Goal: Task Accomplishment & Management: Manage account settings

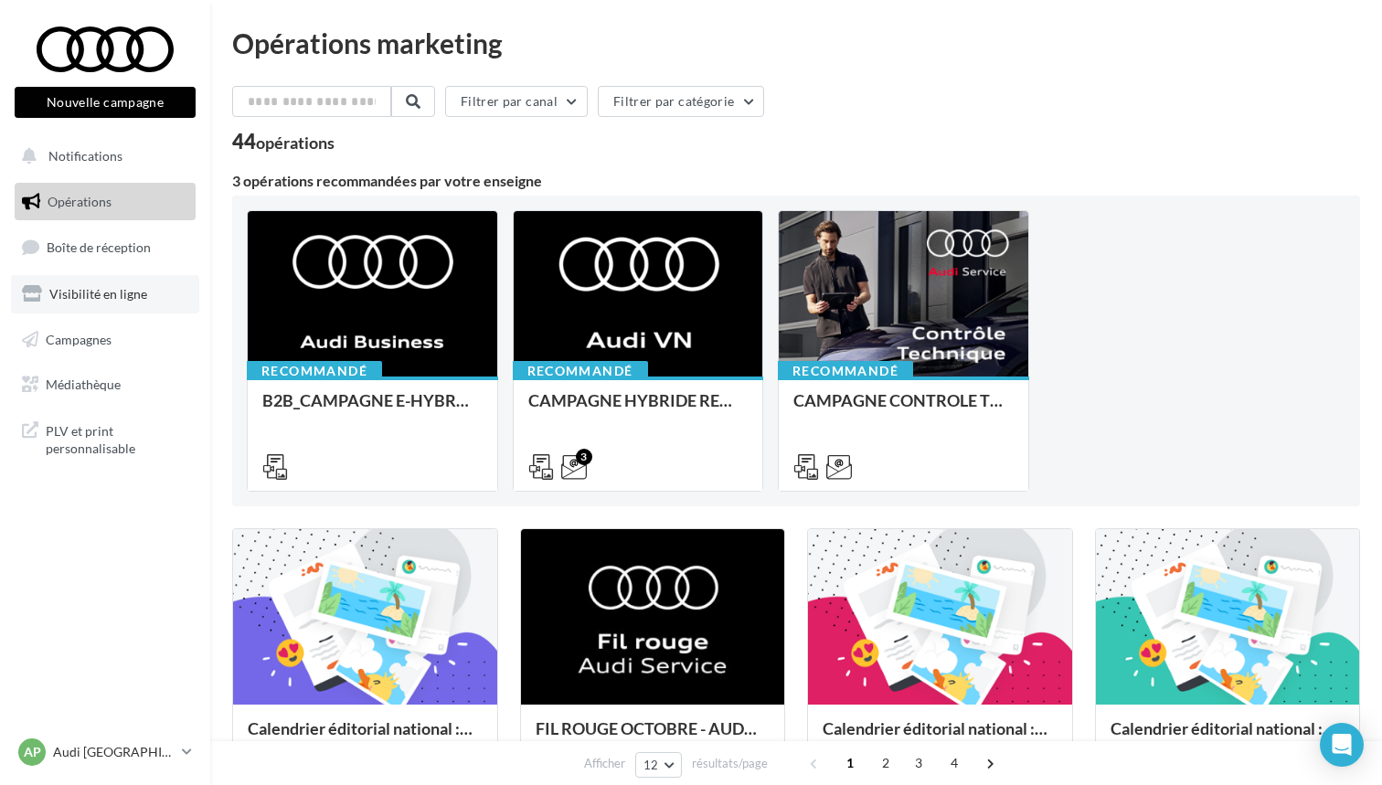
click at [87, 296] on span "Visibilité en ligne" at bounding box center [98, 294] width 98 height 16
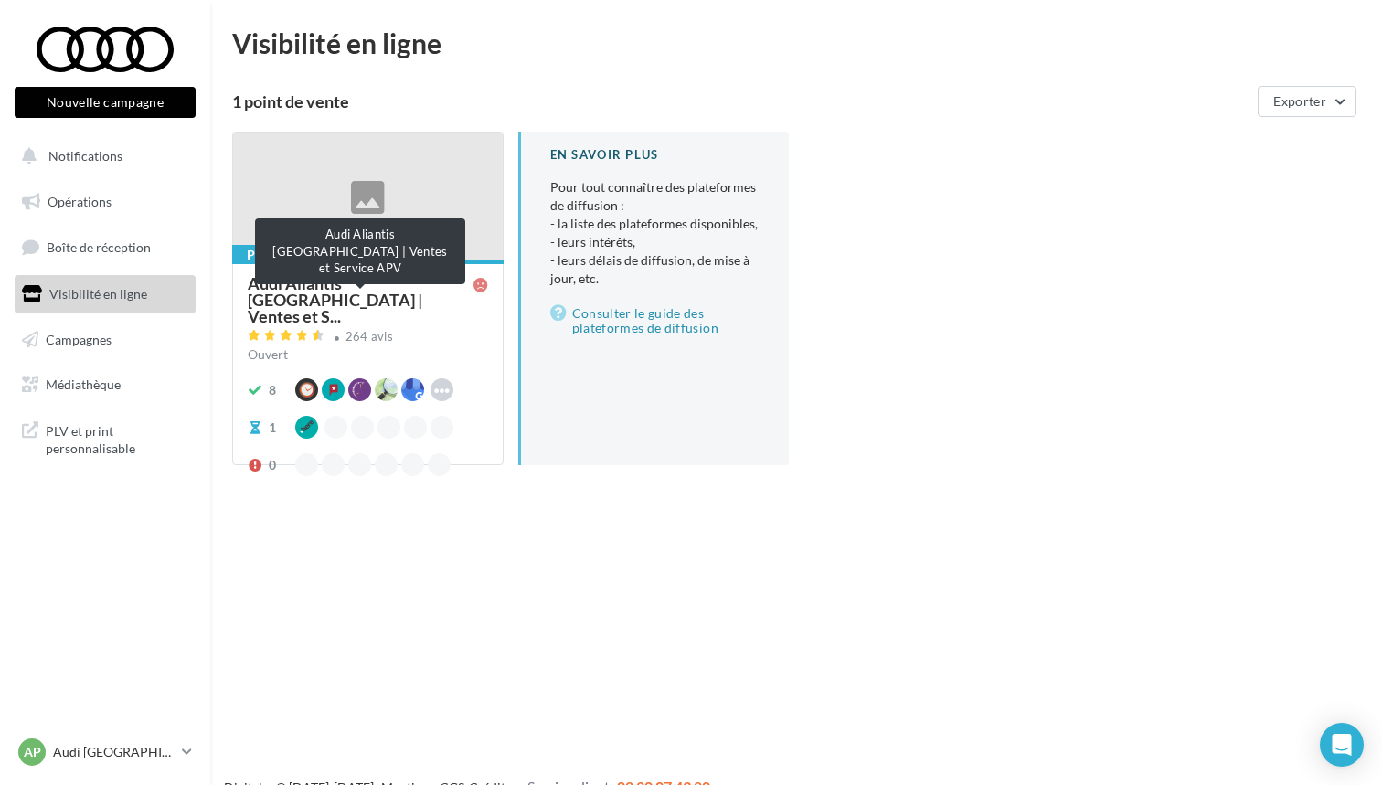
click at [369, 287] on span "Audi Aliantis [GEOGRAPHIC_DATA] | Ventes et S..." at bounding box center [361, 299] width 226 height 49
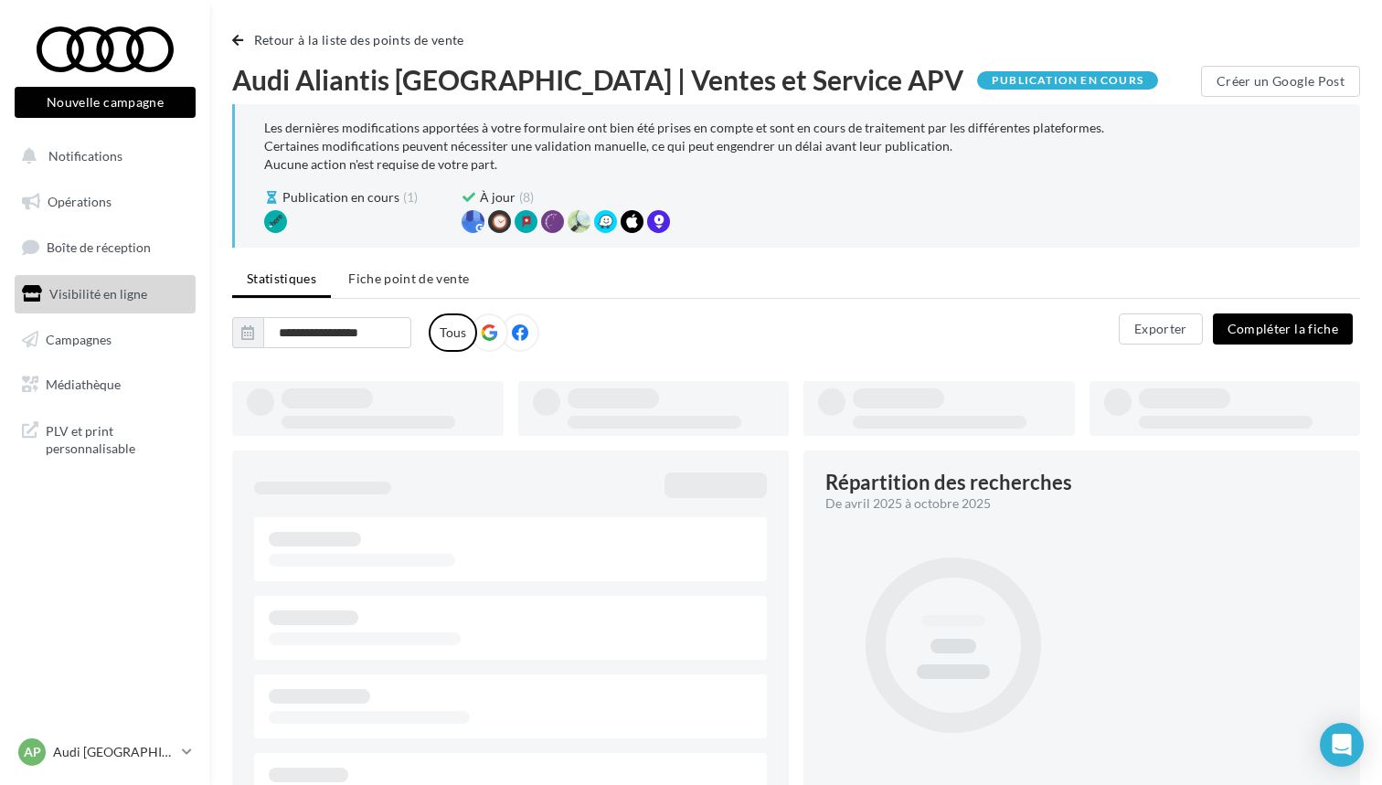
type input "**********"
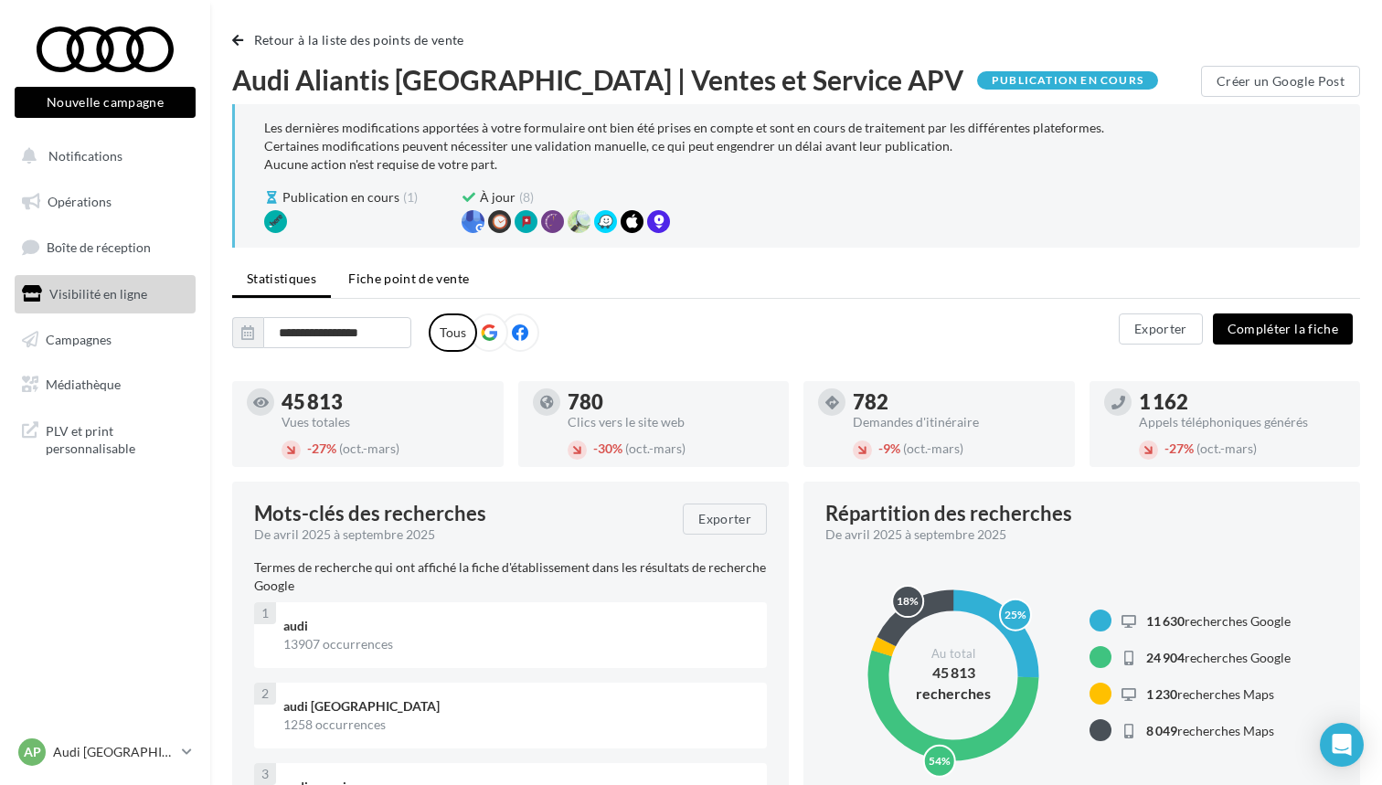
click at [393, 279] on span "Fiche point de vente" at bounding box center [408, 279] width 121 height 16
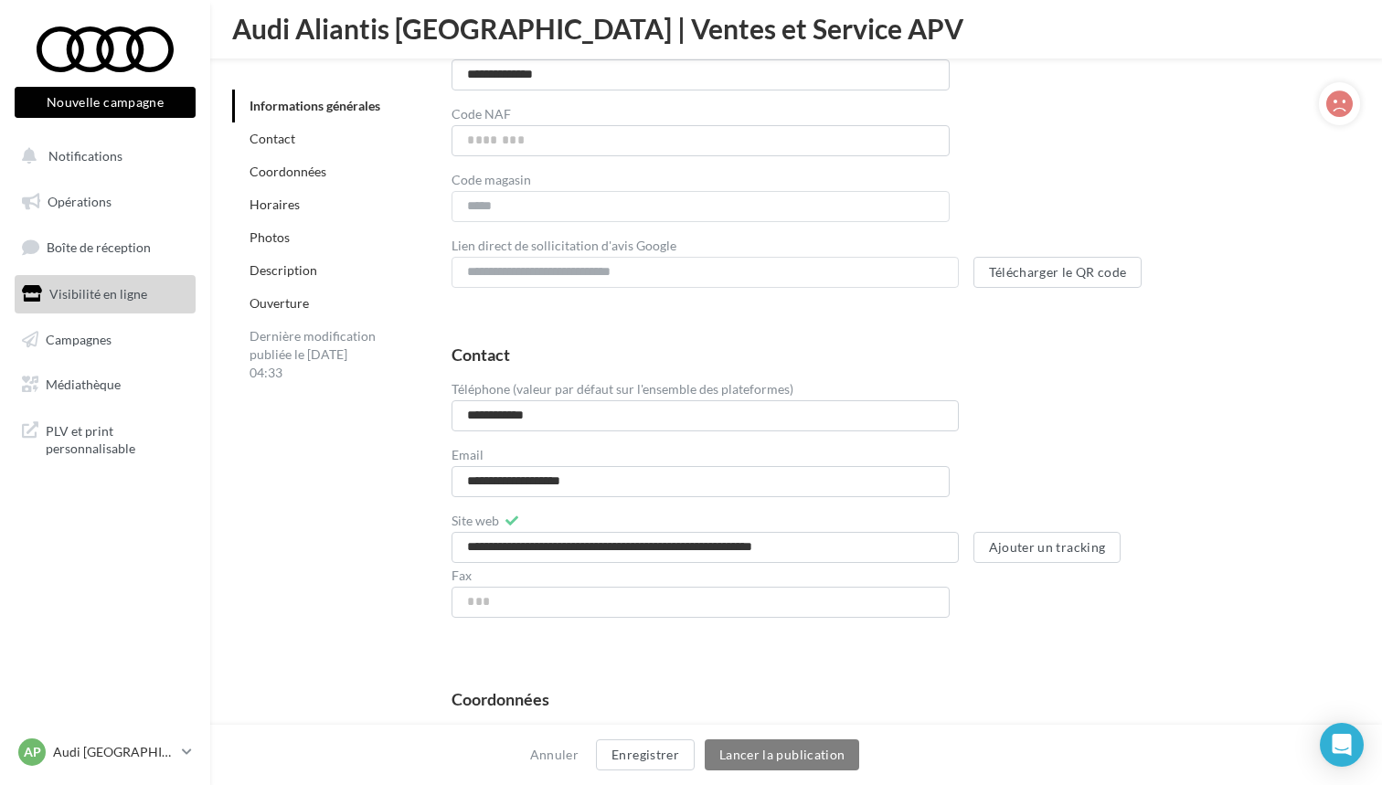
scroll to position [716, 0]
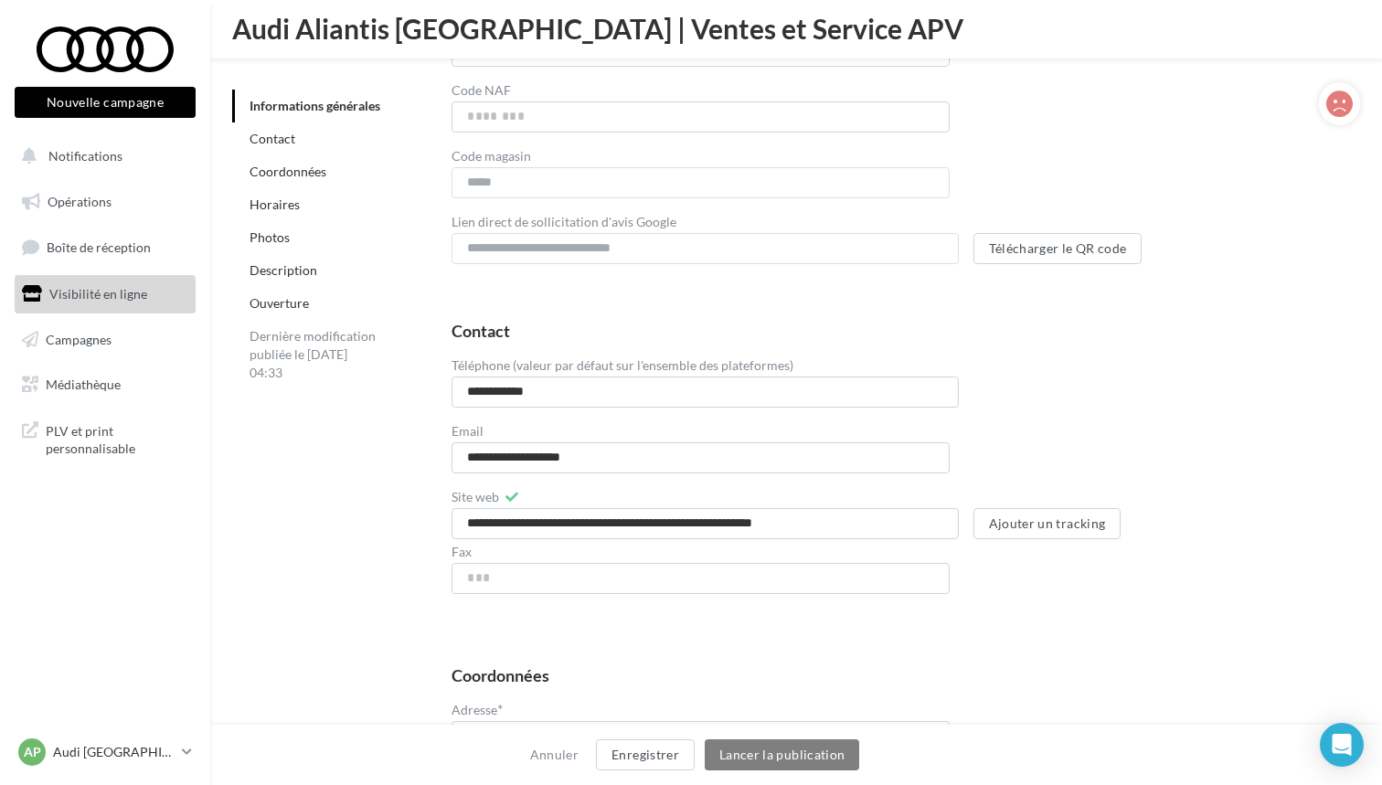
click at [287, 208] on link "Horaires" at bounding box center [275, 205] width 50 height 16
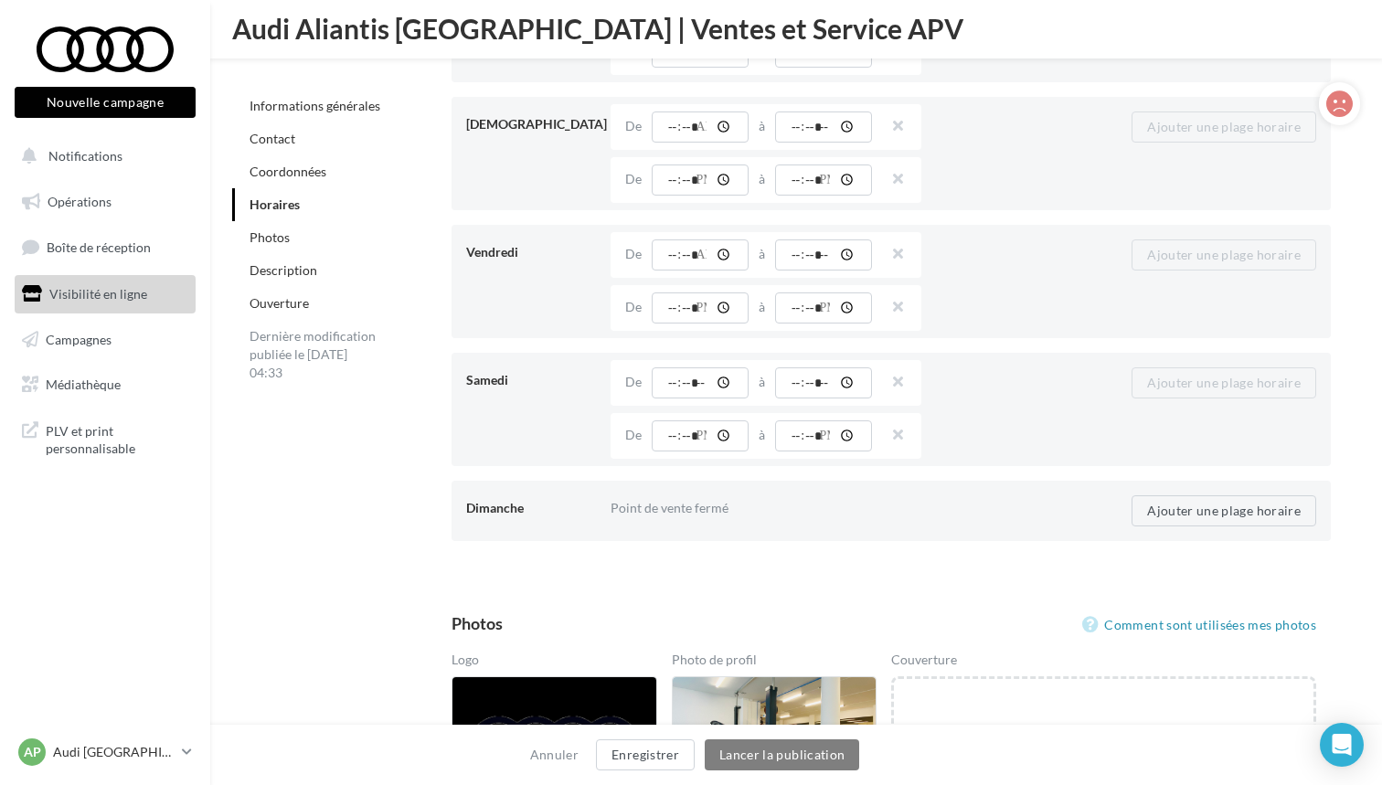
scroll to position [2184, 0]
click at [1145, 505] on button "Ajouter une plage horaire" at bounding box center [1224, 509] width 185 height 31
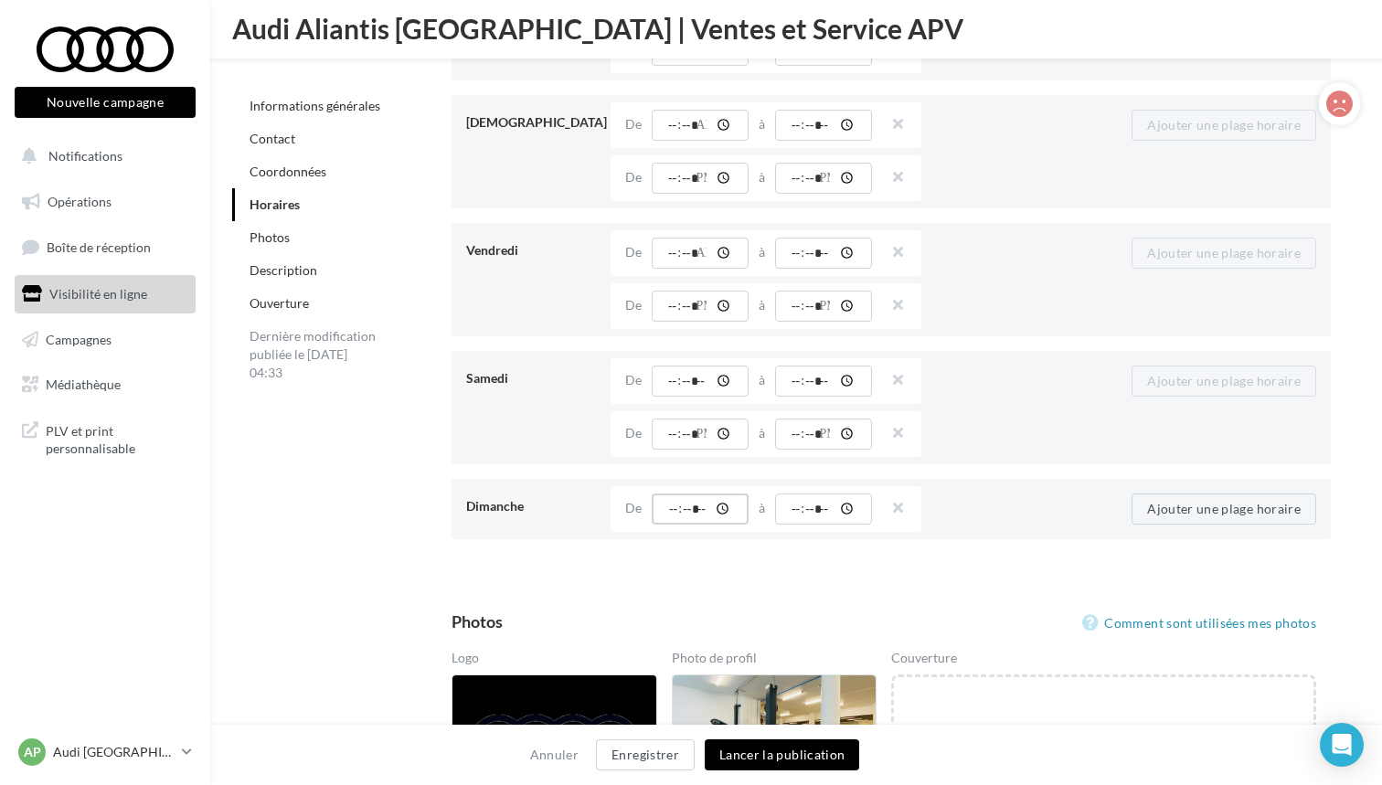
click at [719, 505] on input "time" at bounding box center [700, 509] width 97 height 31
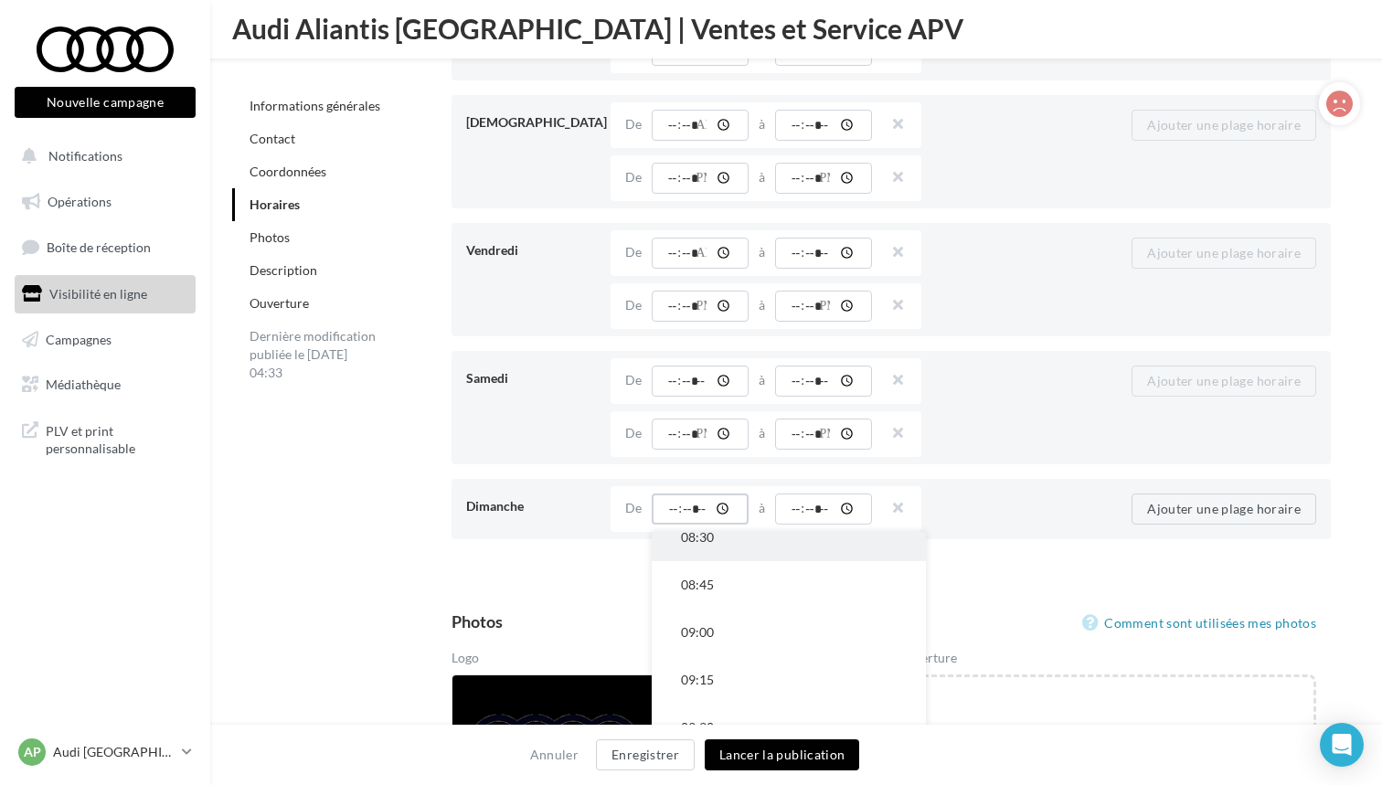
scroll to position [1683, 0]
click at [714, 712] on button "09:30" at bounding box center [789, 727] width 274 height 48
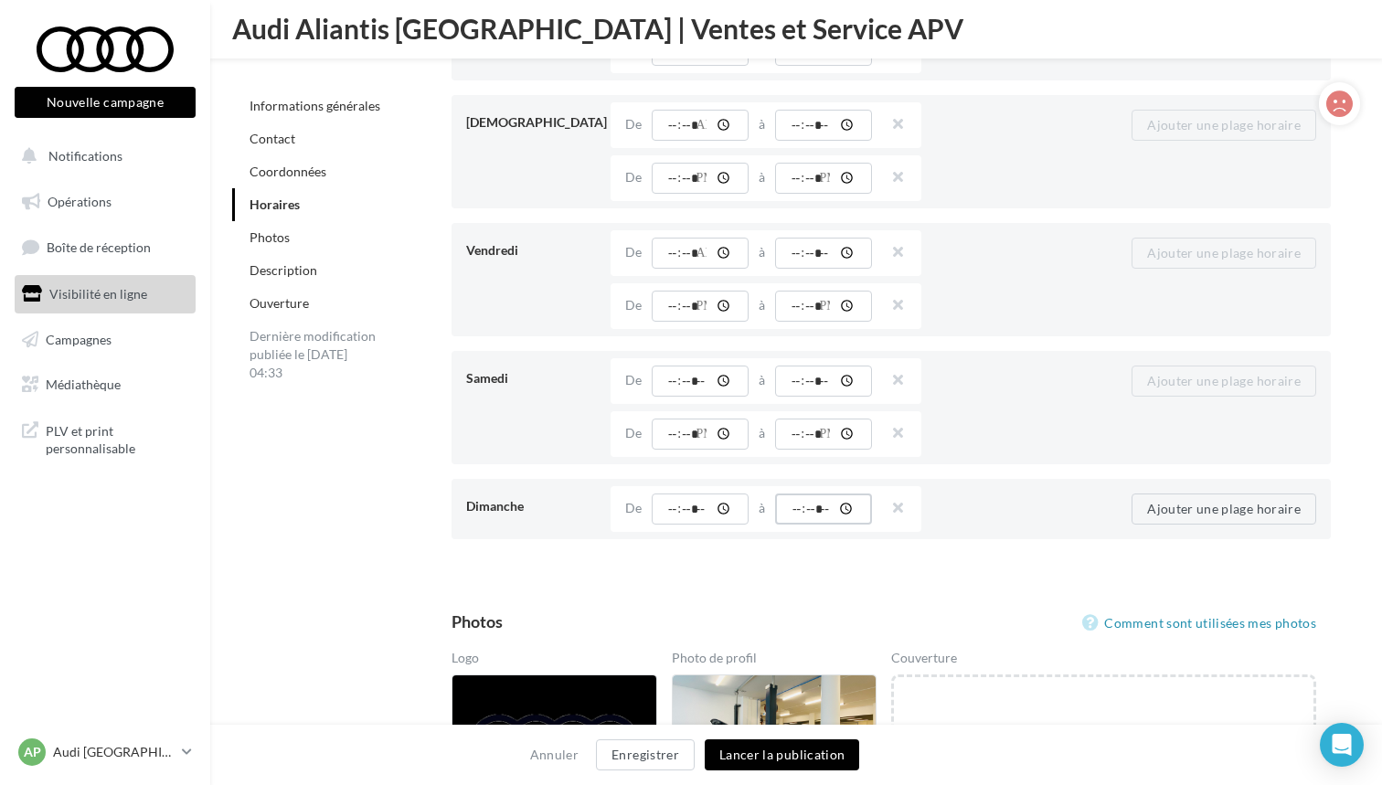
click at [819, 503] on input "time" at bounding box center [823, 509] width 97 height 31
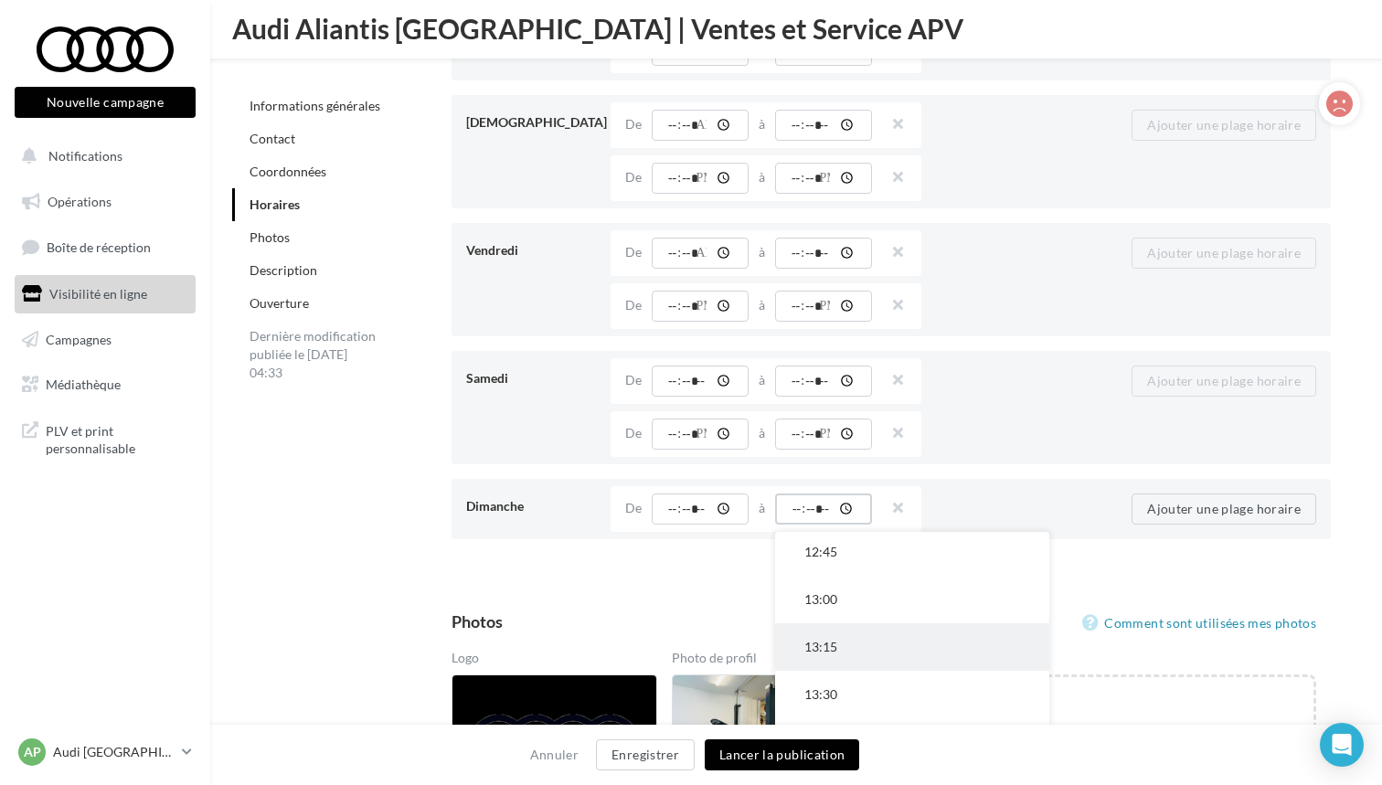
scroll to position [557, 0]
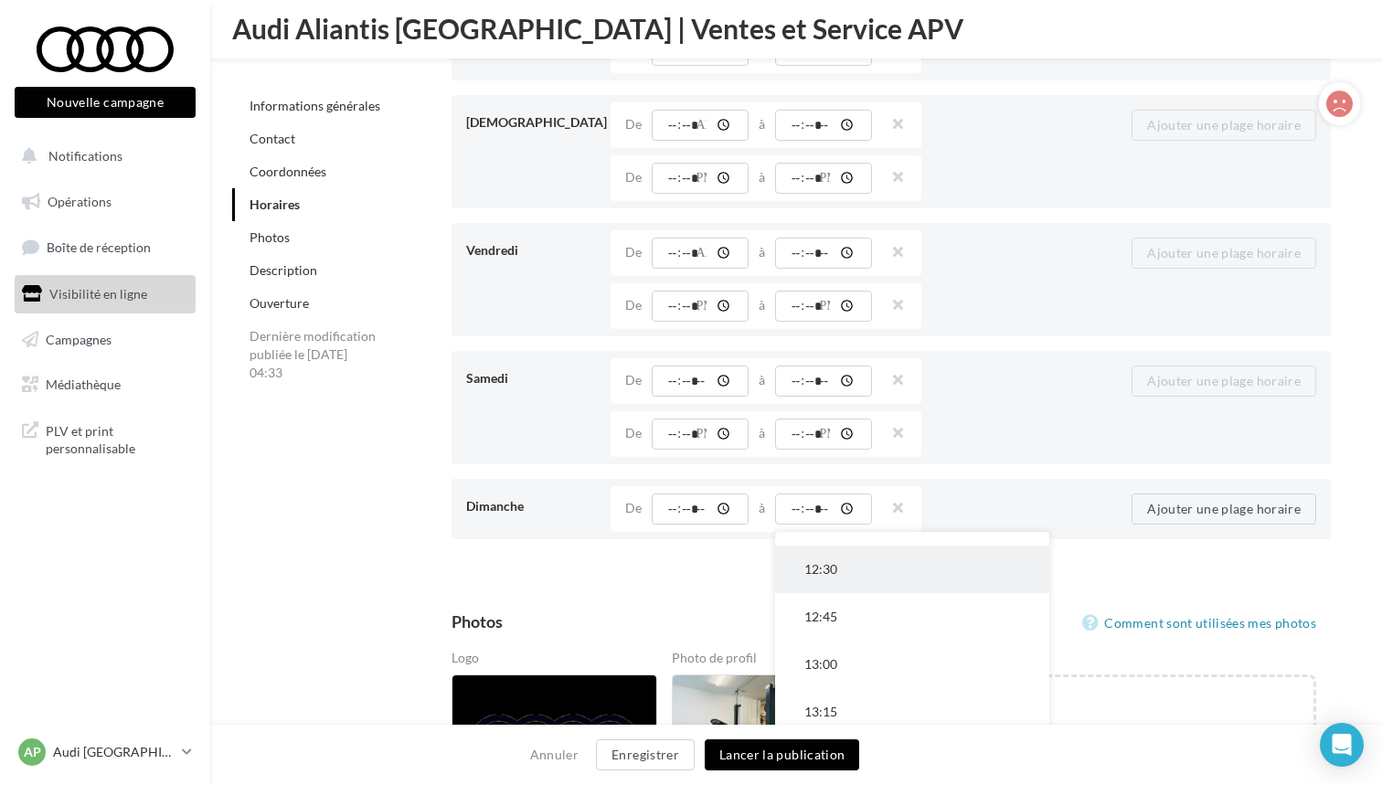
click at [845, 576] on button "12:30" at bounding box center [912, 570] width 274 height 48
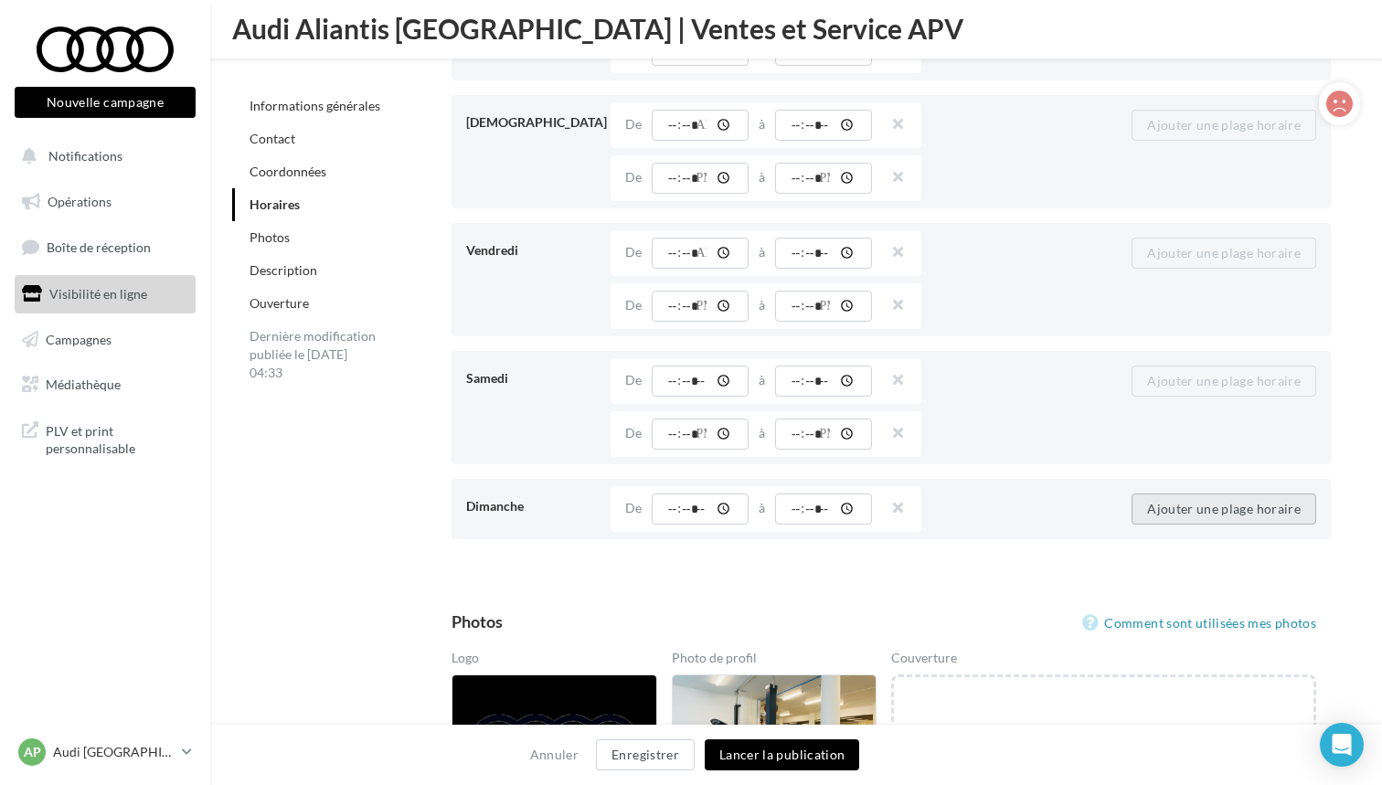
click at [1165, 509] on button "Ajouter une plage horaire" at bounding box center [1224, 509] width 185 height 31
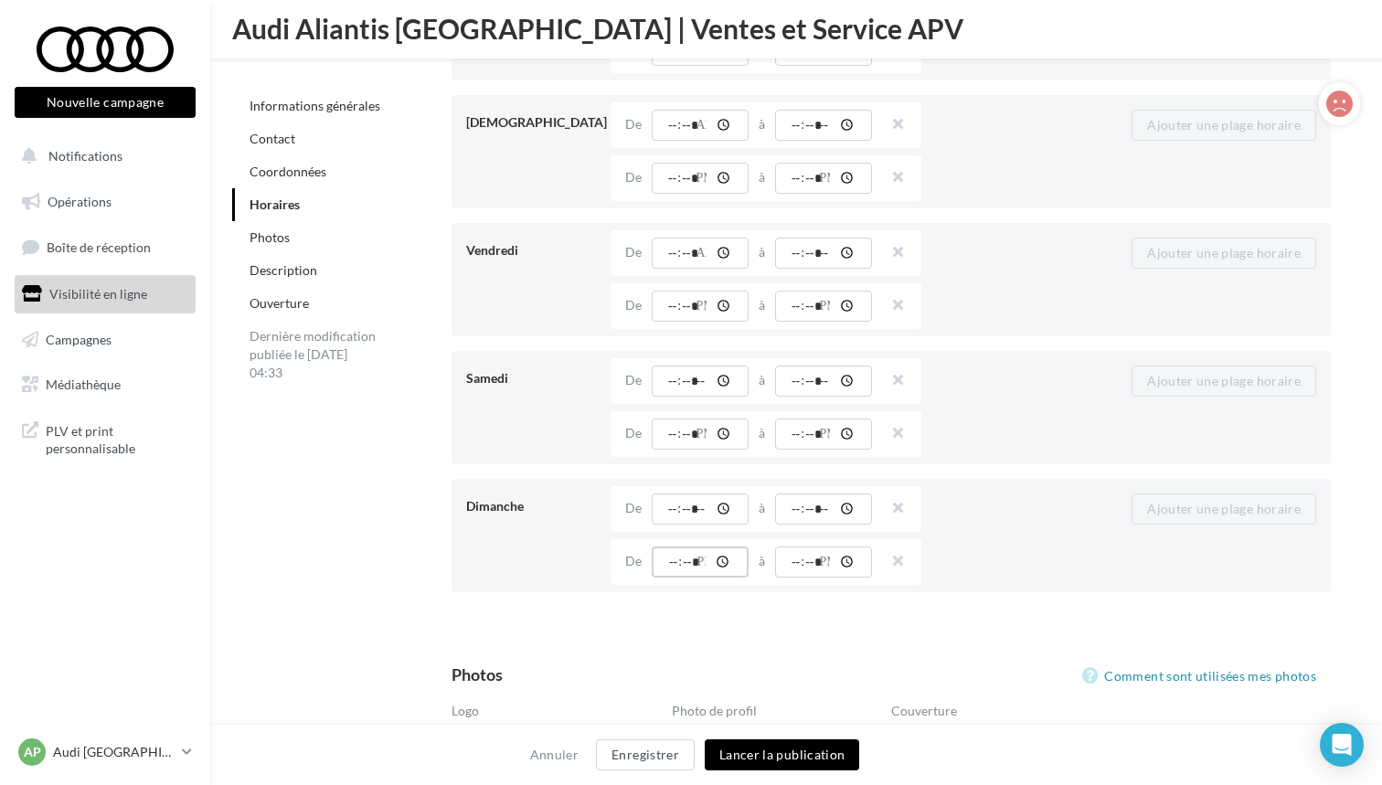
click at [679, 561] on input "time" at bounding box center [700, 562] width 97 height 31
click at [714, 619] on button "14:00" at bounding box center [789, 618] width 274 height 48
click at [828, 565] on input "time" at bounding box center [823, 562] width 97 height 31
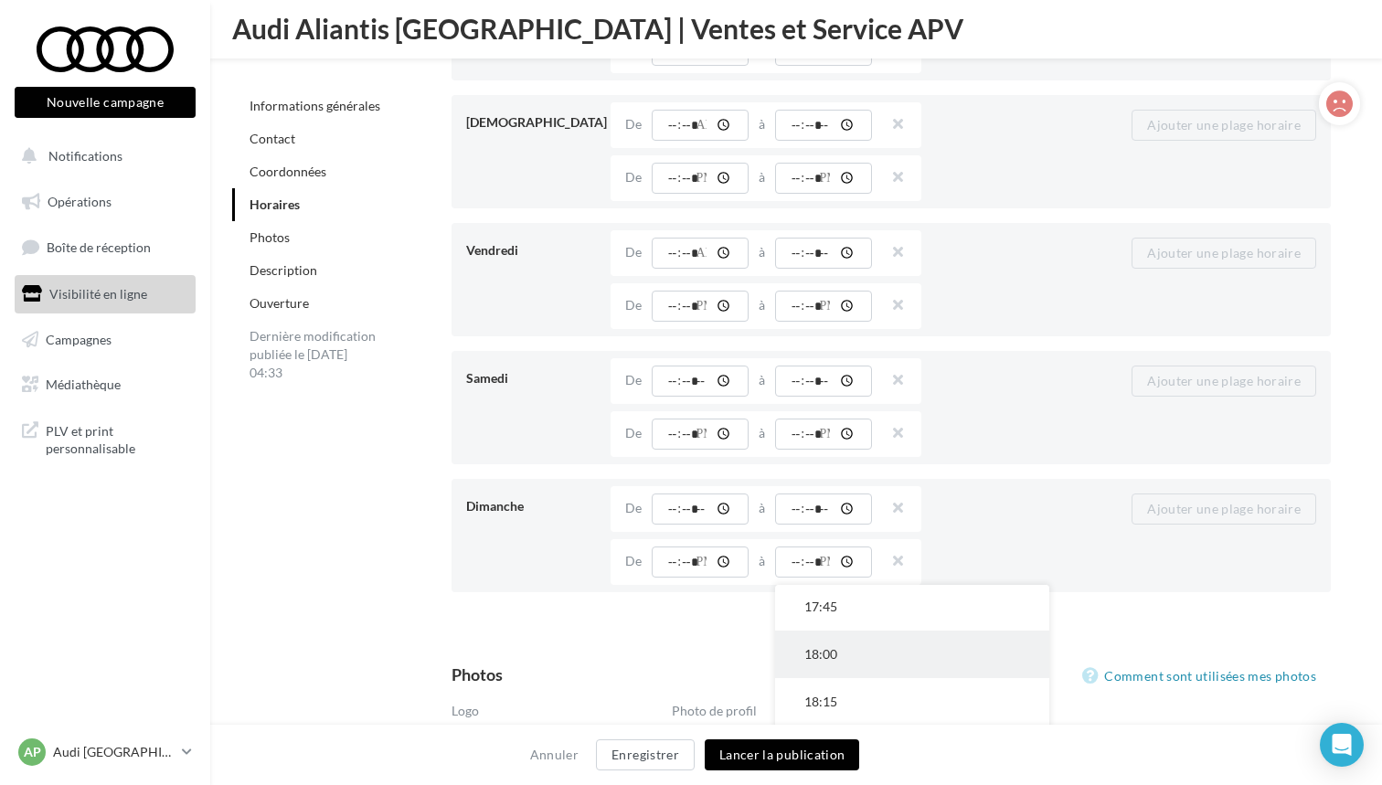
click at [844, 651] on button "18:00" at bounding box center [912, 655] width 274 height 48
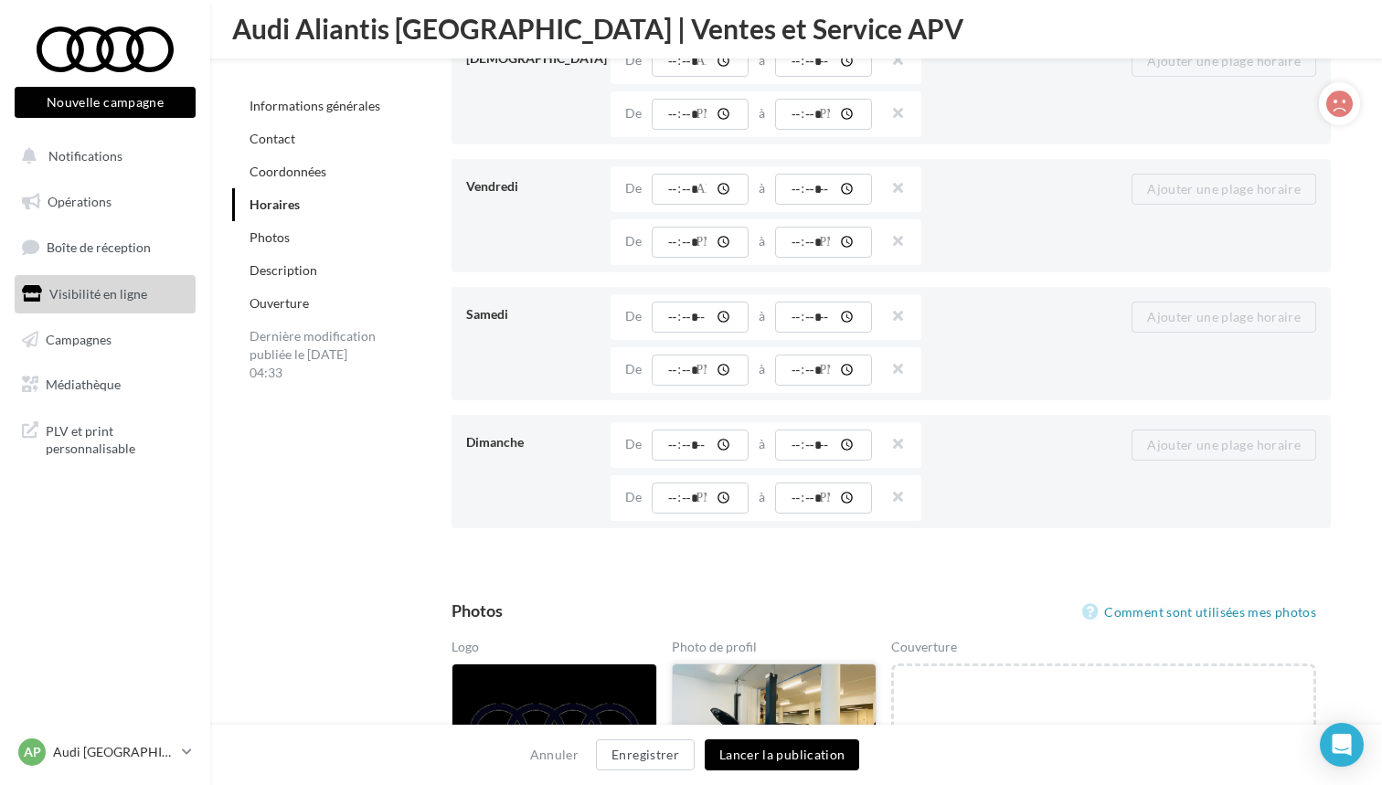
scroll to position [2258, 0]
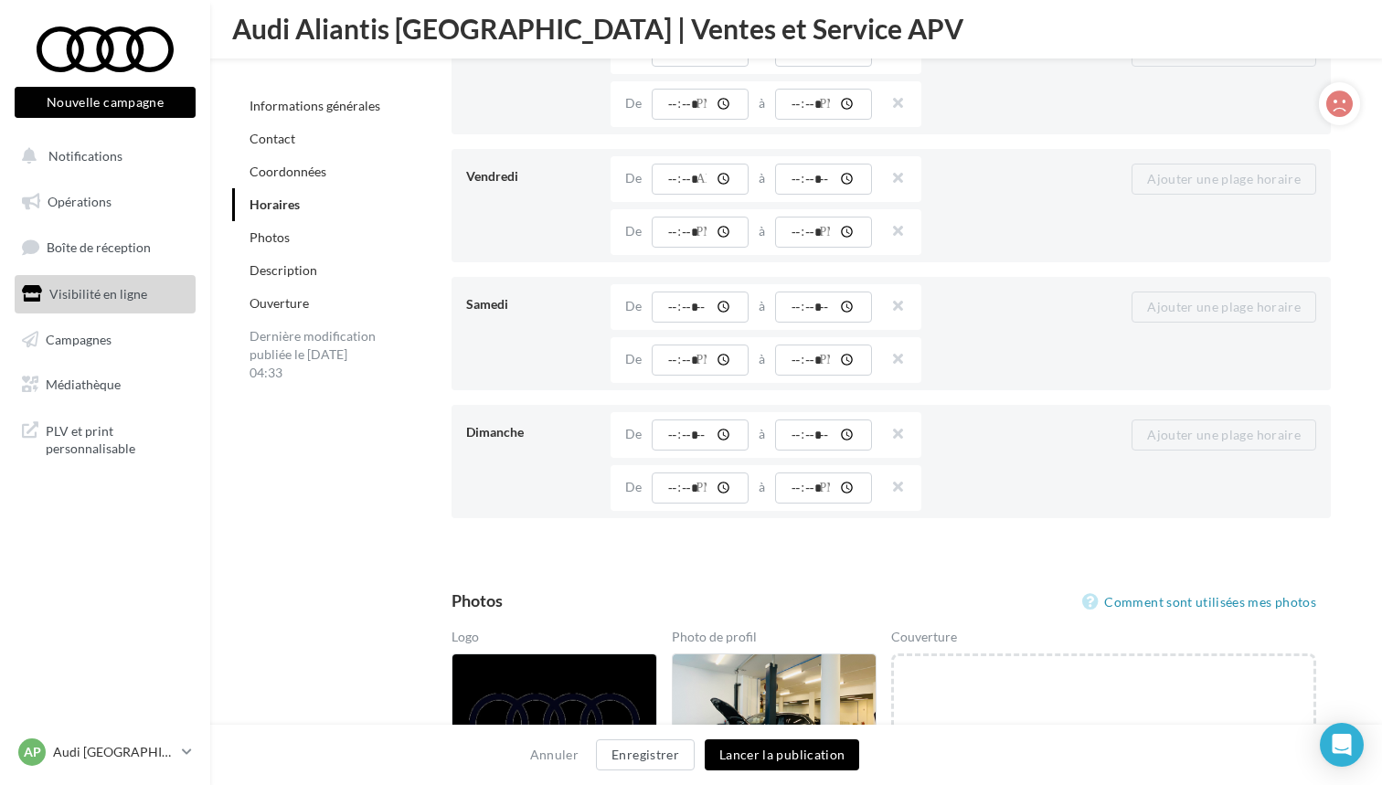
click at [791, 742] on button "Lancer la publication" at bounding box center [782, 755] width 155 height 31
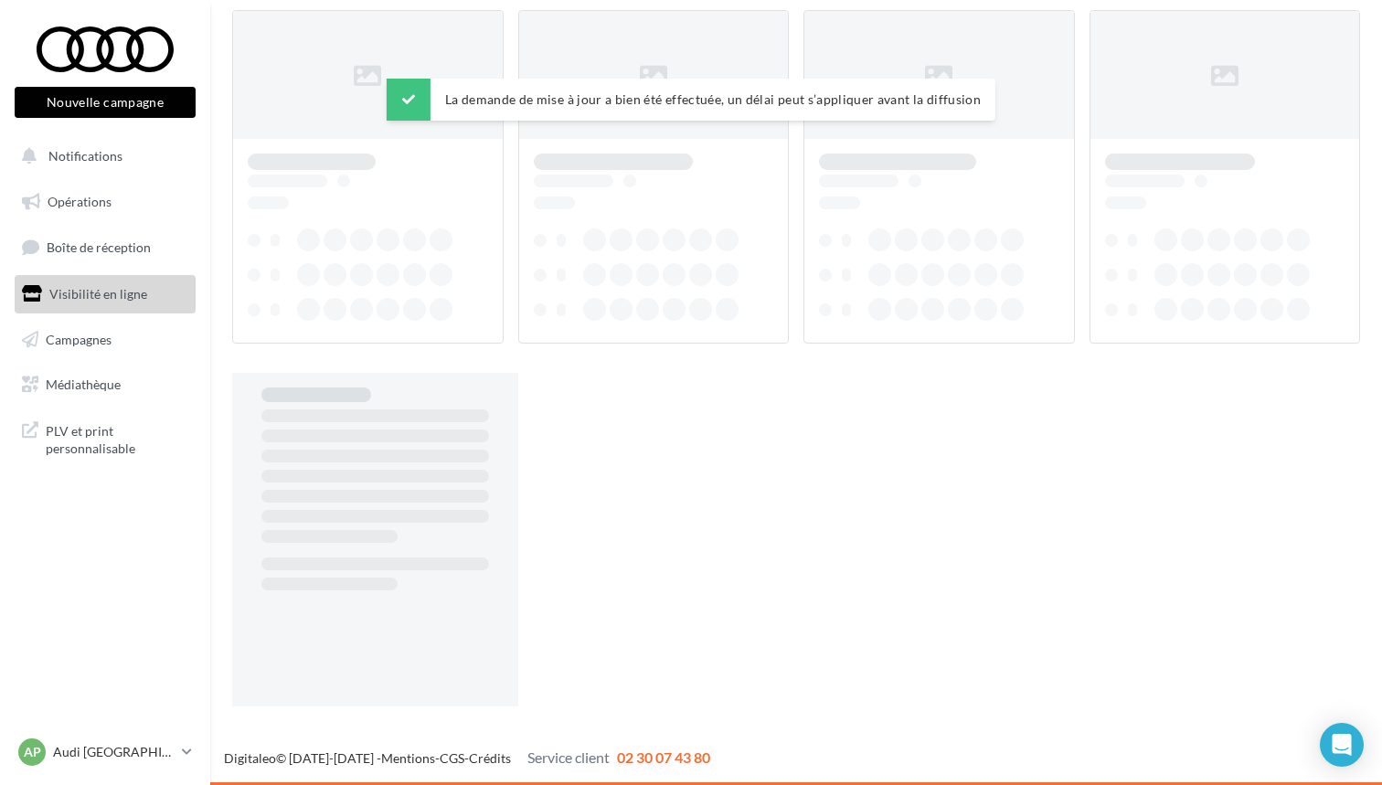
scroll to position [29, 0]
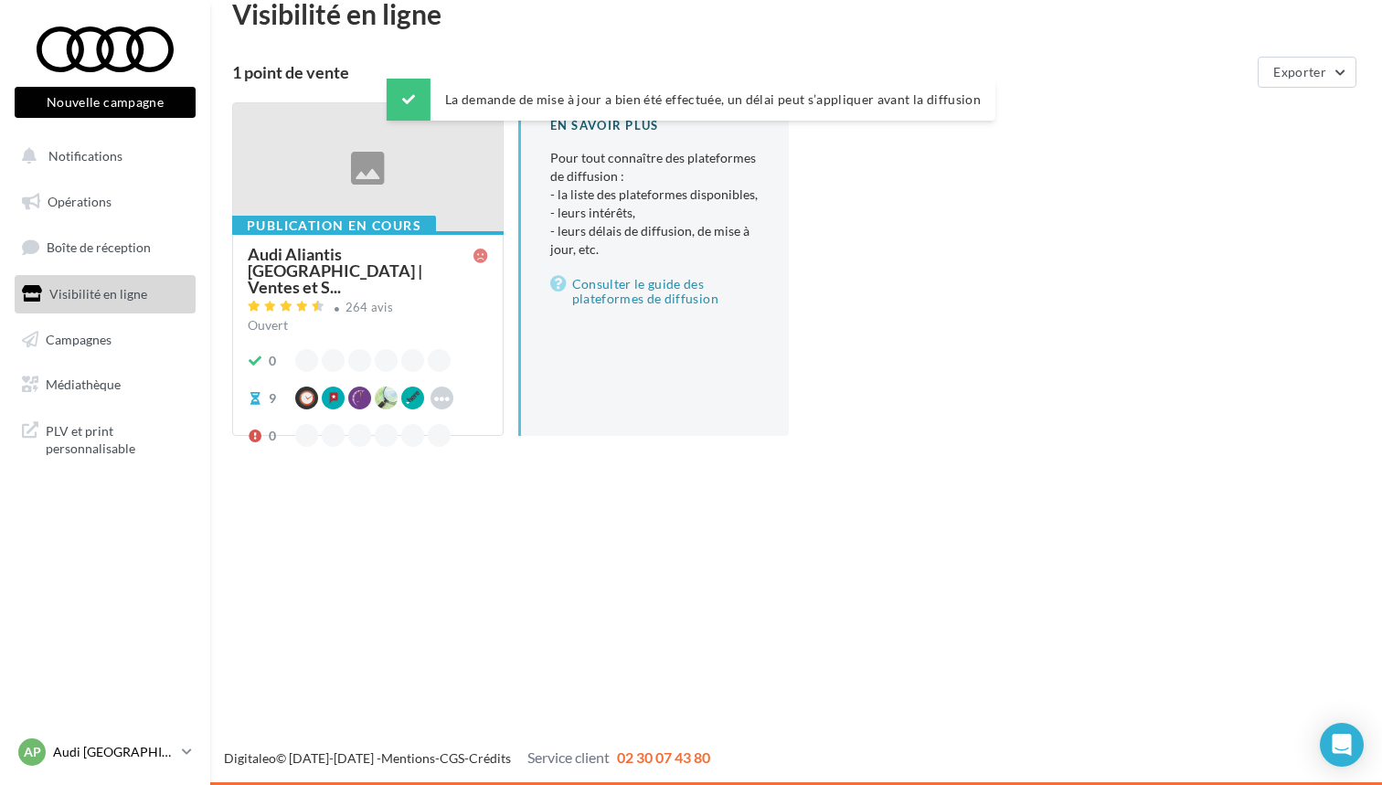
click at [137, 764] on div "AP Audi PARIS 15 audi-pari-gest" at bounding box center [96, 752] width 156 height 27
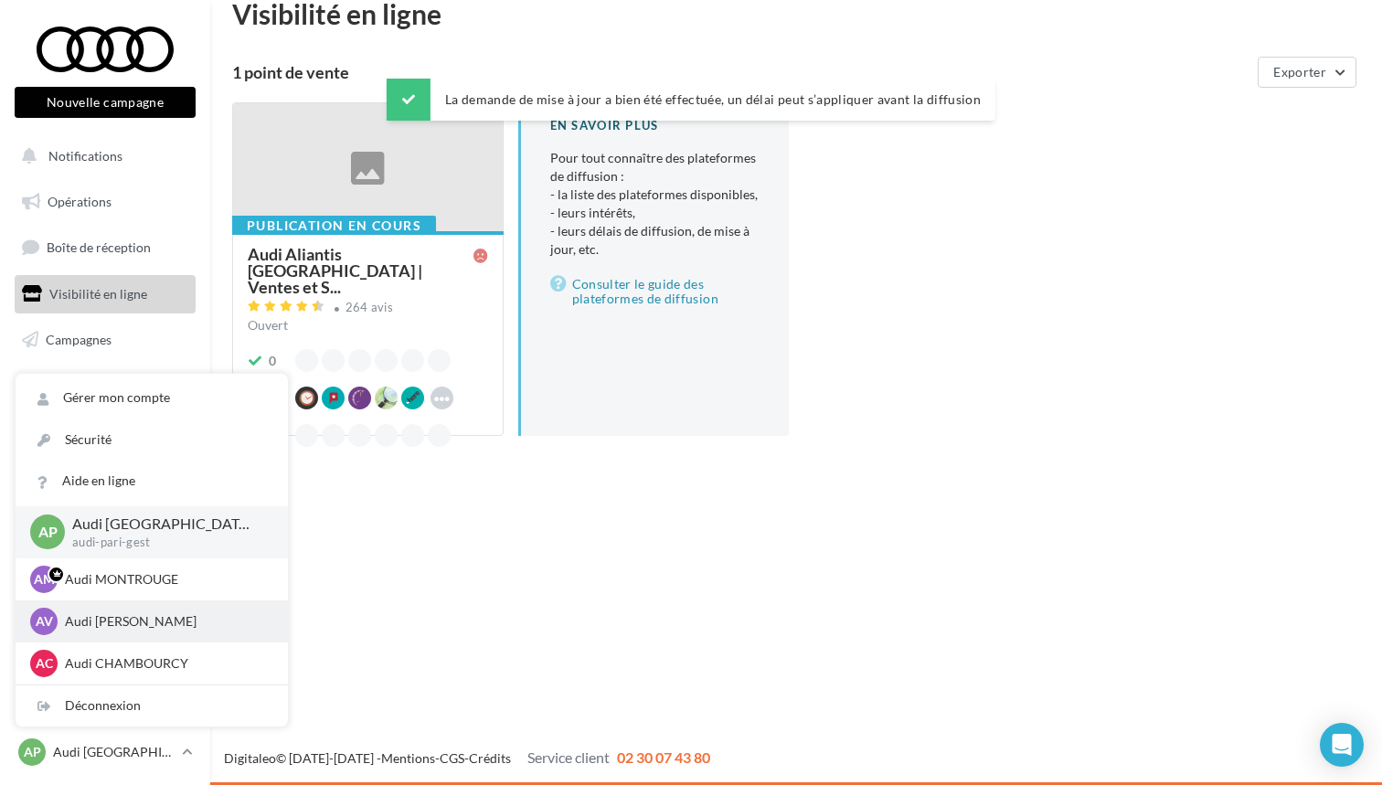
click at [153, 621] on p "Audi [PERSON_NAME]" at bounding box center [165, 622] width 201 height 18
